Goal: Information Seeking & Learning: Compare options

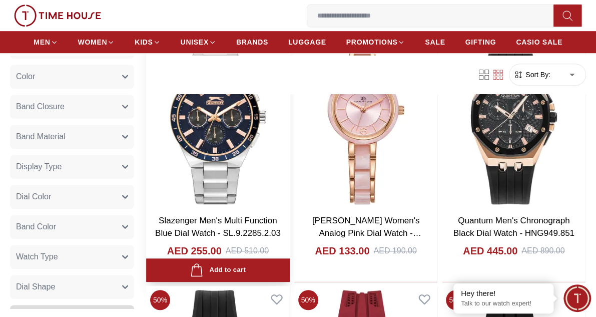
scroll to position [250, 0]
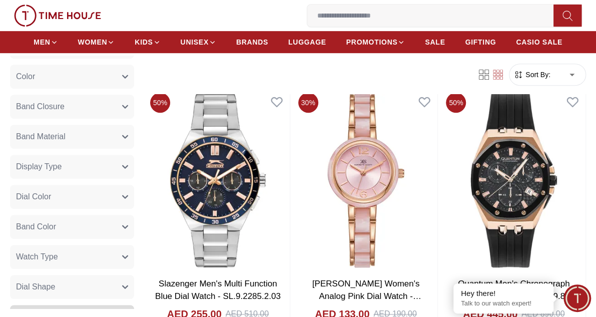
click at [106, 144] on button "Band Material" at bounding box center [72, 137] width 124 height 24
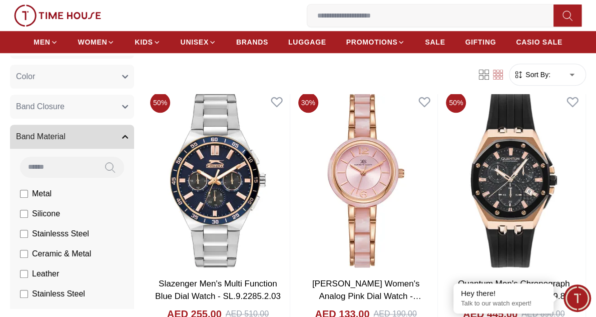
click at [123, 138] on icon "button" at bounding box center [125, 137] width 5 height 3
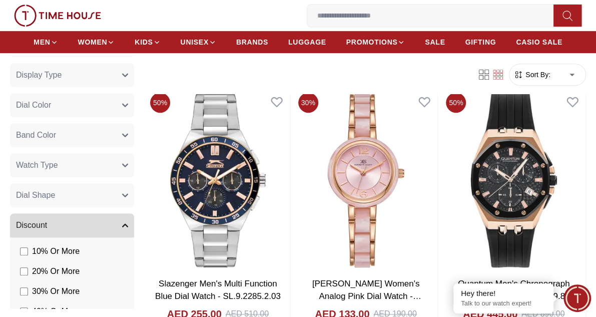
scroll to position [350, 0]
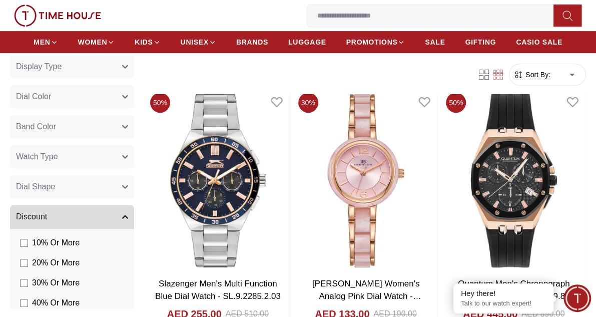
click at [113, 163] on button "Watch Type" at bounding box center [72, 157] width 124 height 24
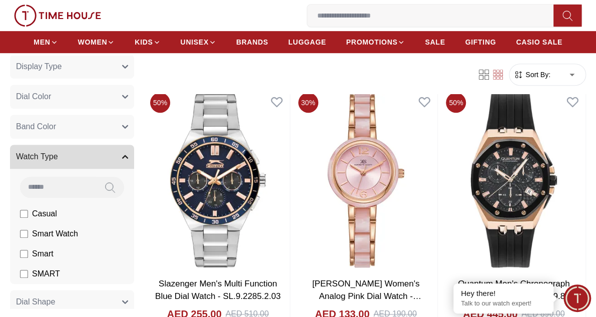
click at [112, 160] on button "Watch Type" at bounding box center [72, 157] width 124 height 24
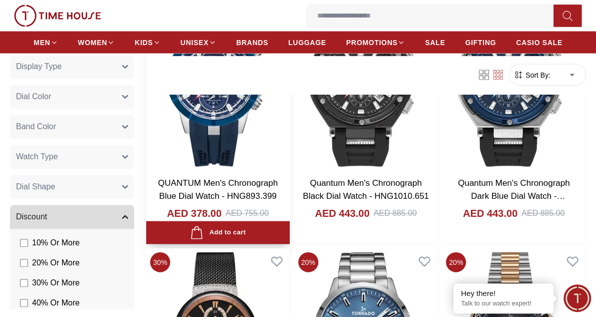
scroll to position [1001, 0]
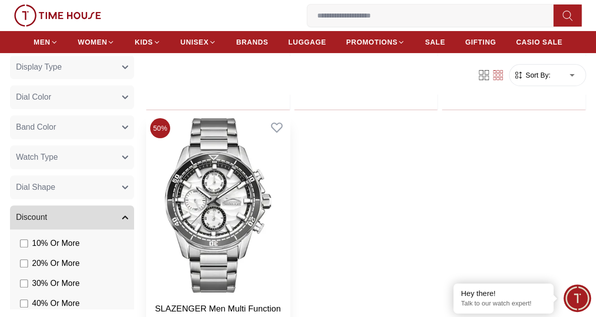
scroll to position [3654, 0]
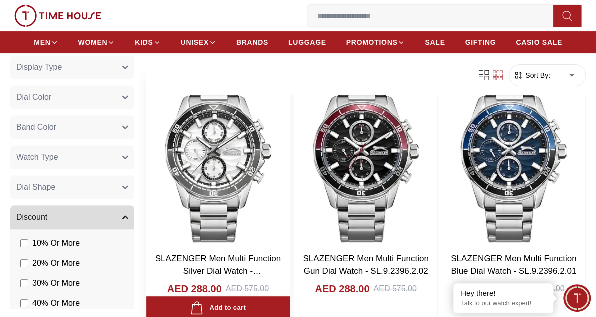
scroll to position [3704, 0]
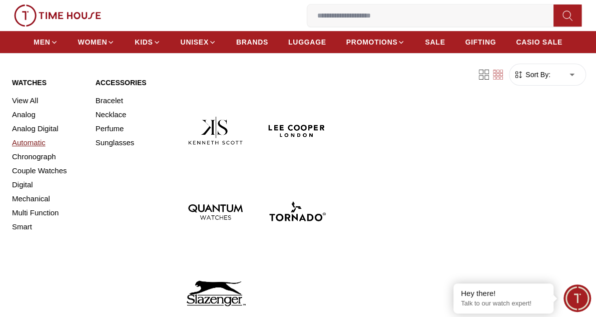
click at [37, 142] on link "Automatic" at bounding box center [48, 143] width 72 height 14
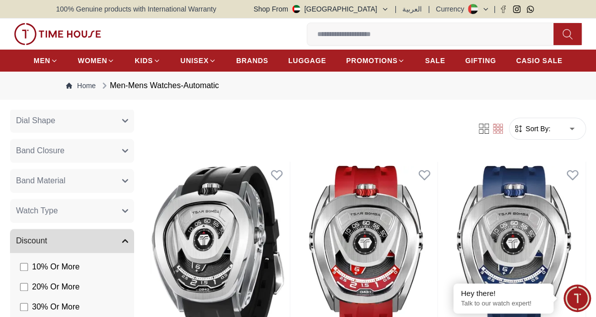
scroll to position [451, 0]
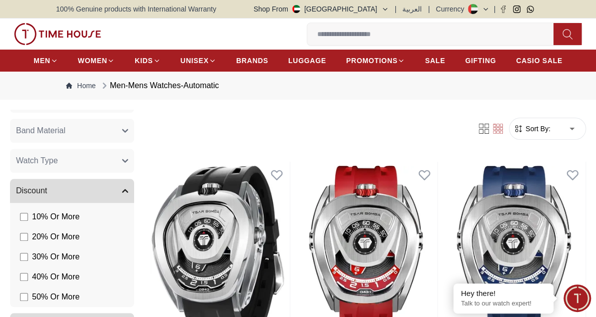
click at [113, 161] on button "Watch Type" at bounding box center [72, 161] width 124 height 24
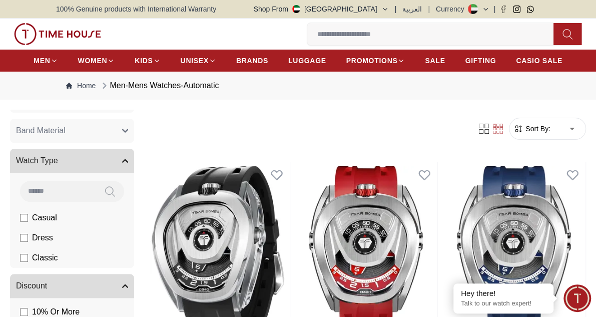
click at [47, 217] on span "Casual" at bounding box center [44, 218] width 25 height 12
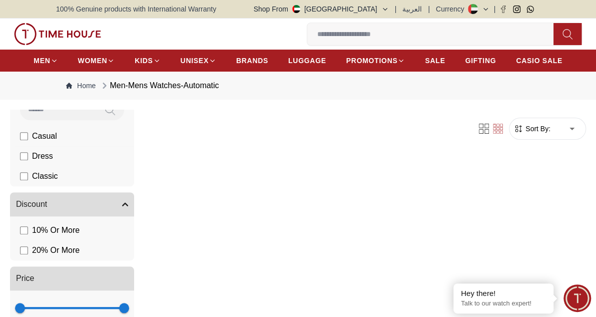
scroll to position [318, 0]
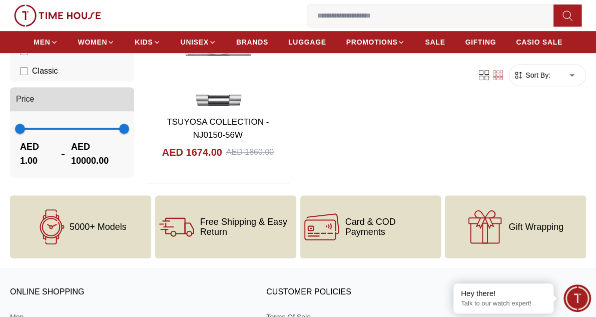
scroll to position [250, 0]
